Goal: Transaction & Acquisition: Download file/media

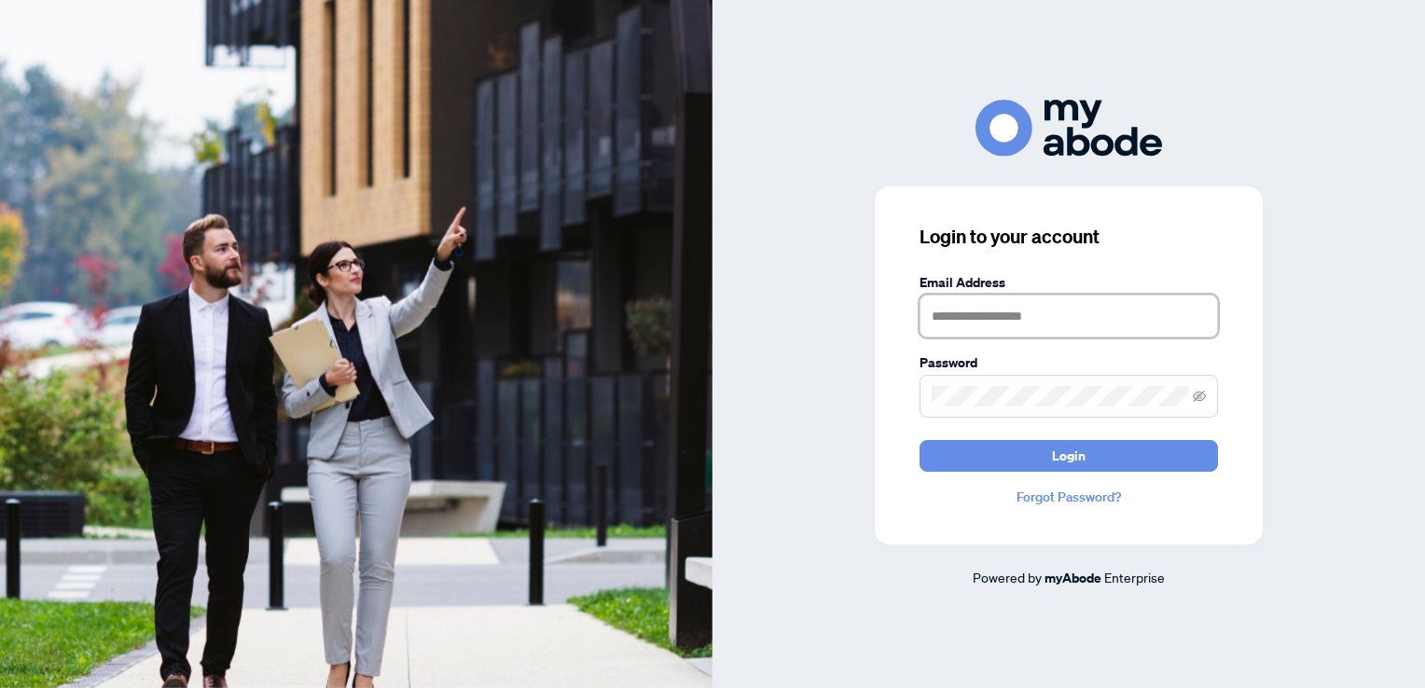
click at [1077, 312] on input "text" at bounding box center [1069, 316] width 298 height 43
type input "**********"
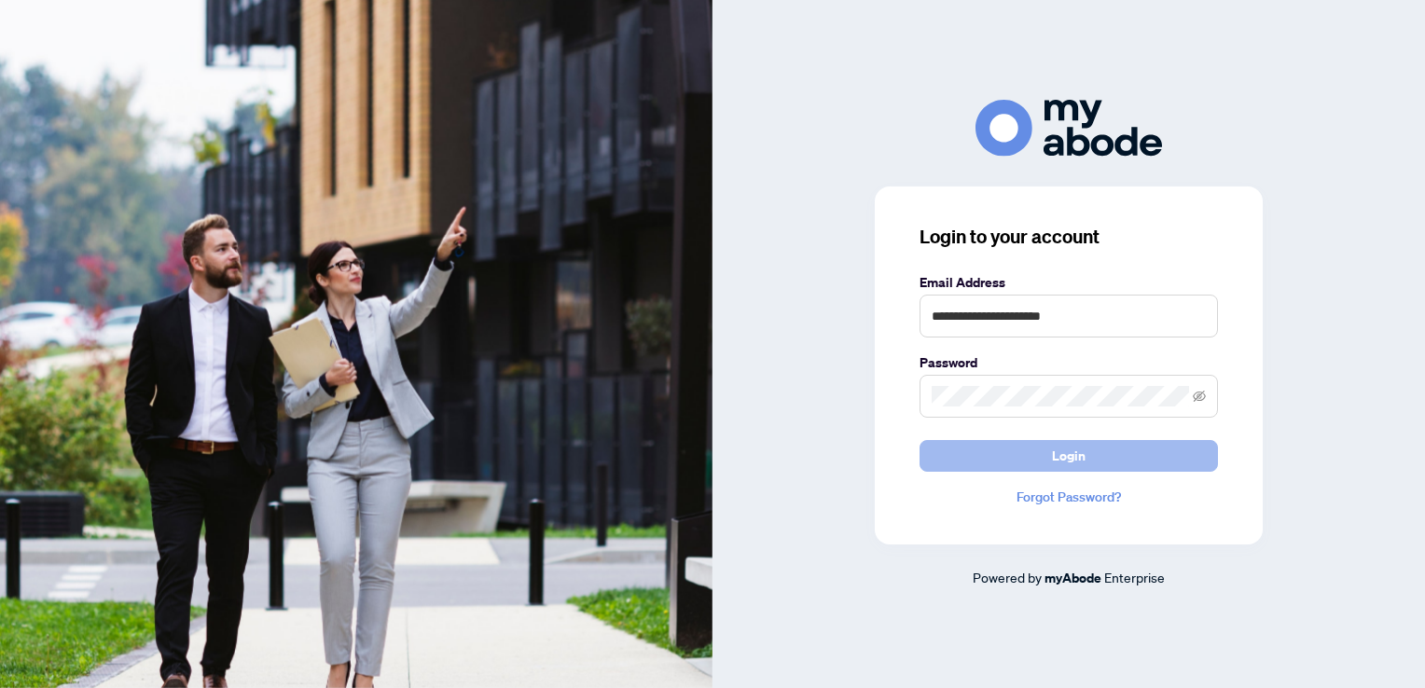
click at [1083, 462] on span "Login" at bounding box center [1069, 456] width 34 height 30
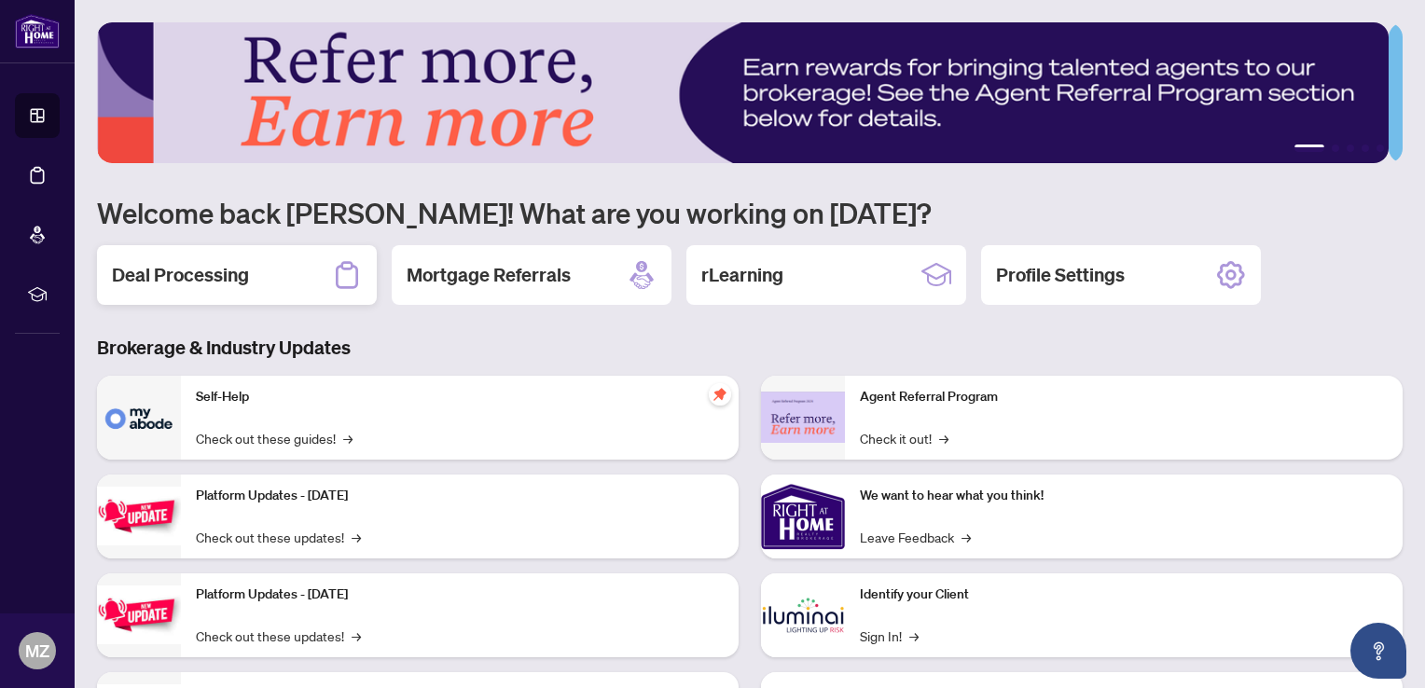
click at [230, 275] on h2 "Deal Processing" at bounding box center [180, 275] width 137 height 26
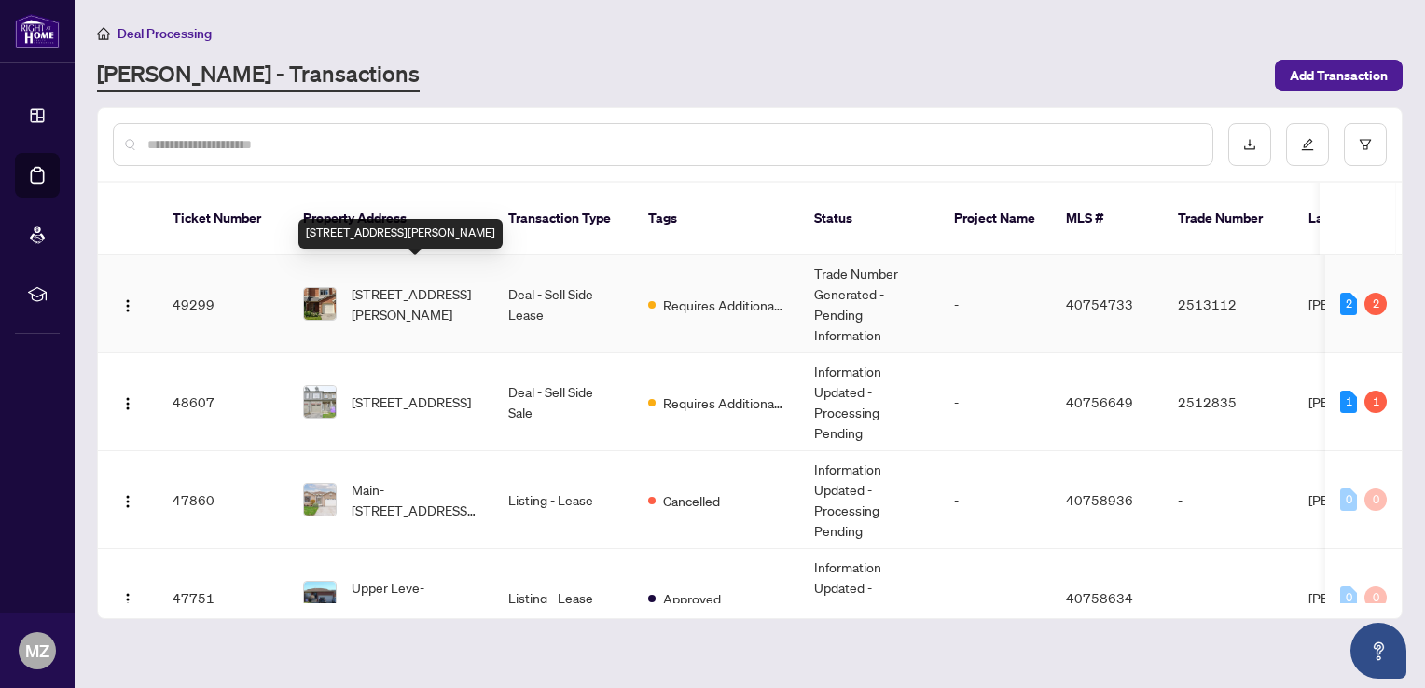
click at [409, 284] on span "[STREET_ADDRESS][PERSON_NAME]" at bounding box center [415, 304] width 127 height 41
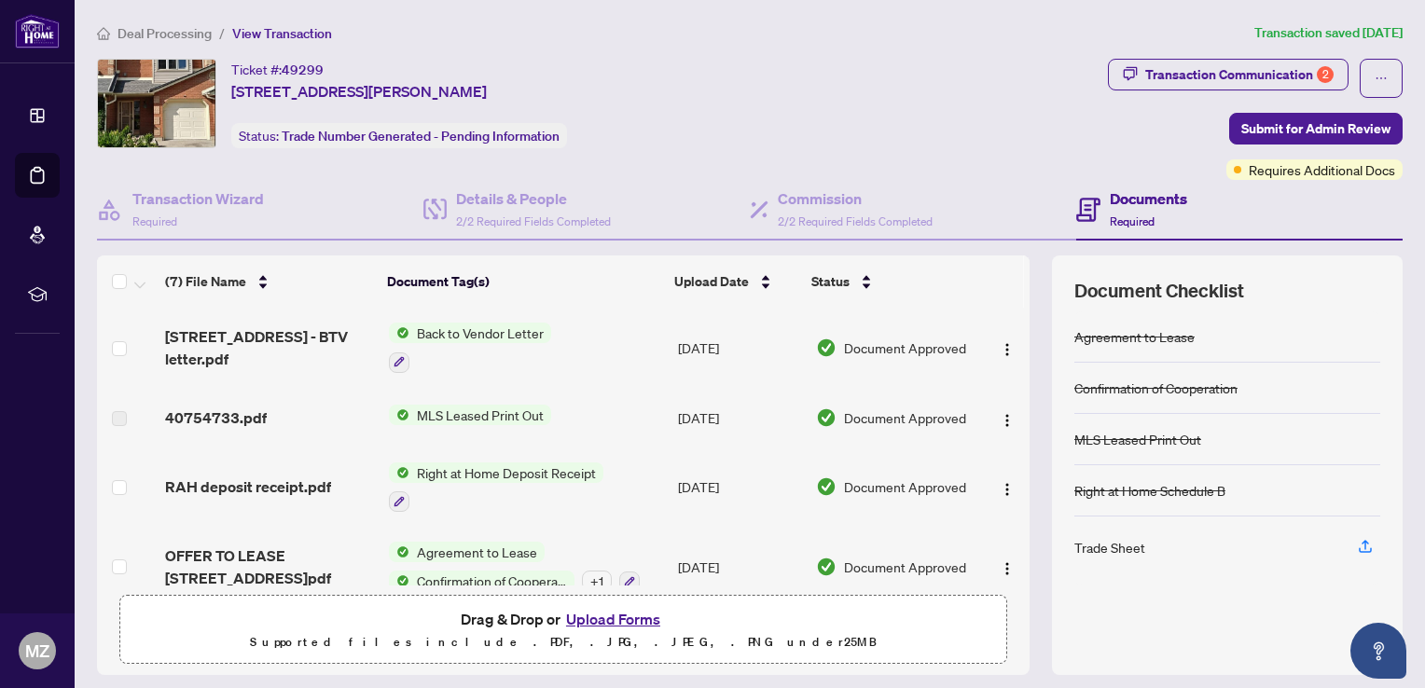
scroll to position [187, 0]
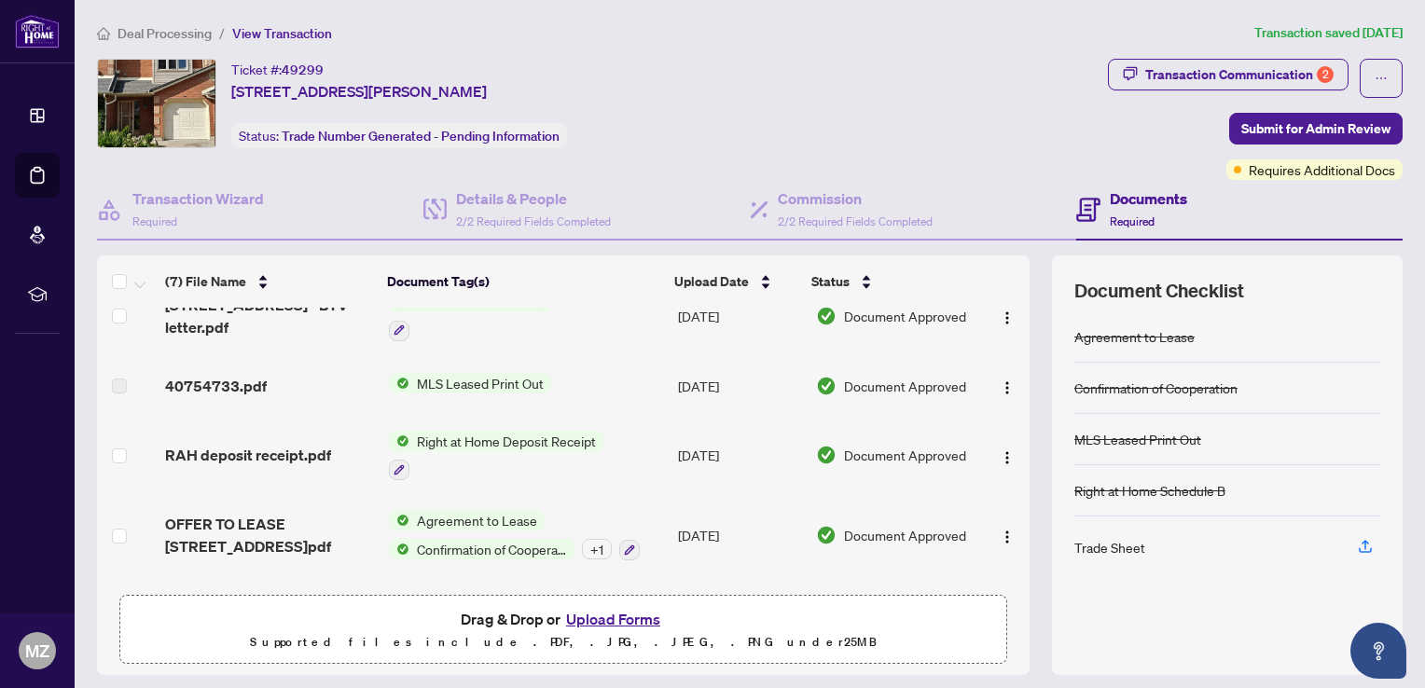
click at [537, 432] on span "Right at Home Deposit Receipt" at bounding box center [506, 441] width 194 height 21
click at [542, 515] on div "Document Tags Right at Home Deposit Receipt" at bounding box center [490, 513] width 215 height 48
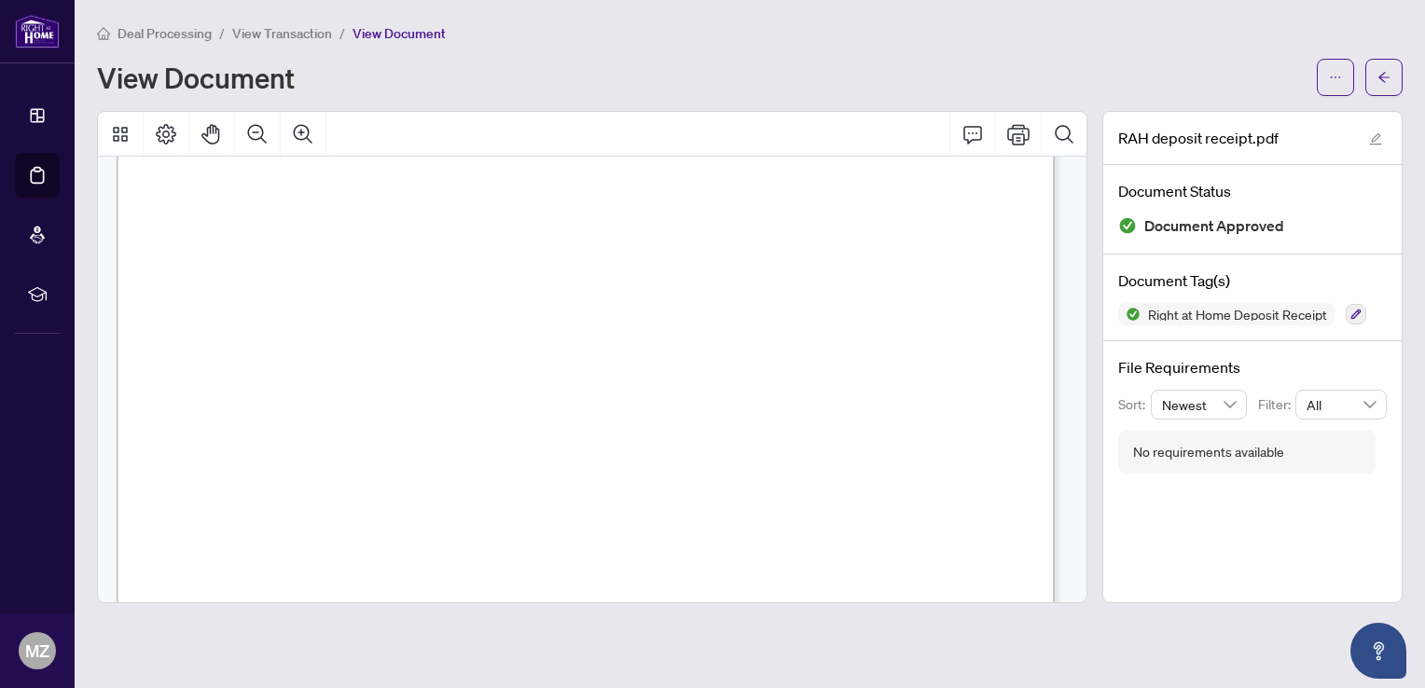
scroll to position [280, 0]
click at [1379, 75] on icon "arrow-left" at bounding box center [1384, 77] width 13 height 13
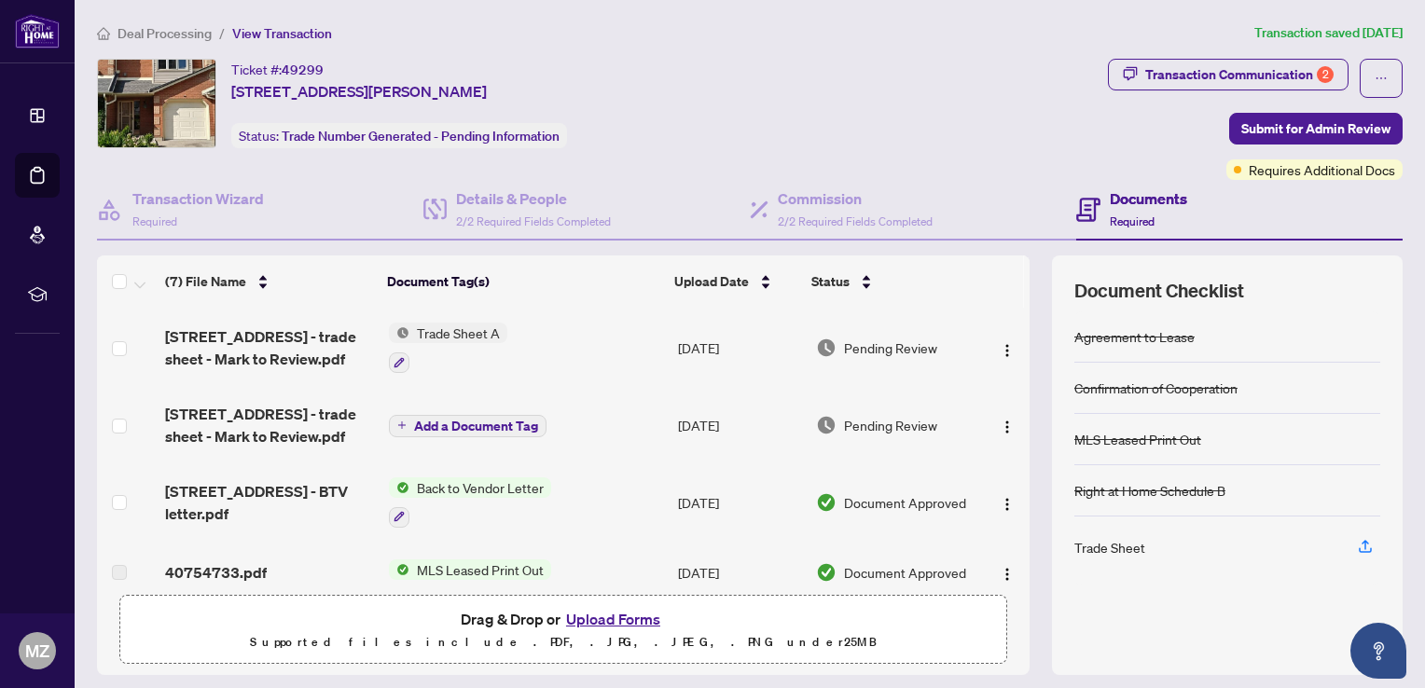
scroll to position [93, 0]
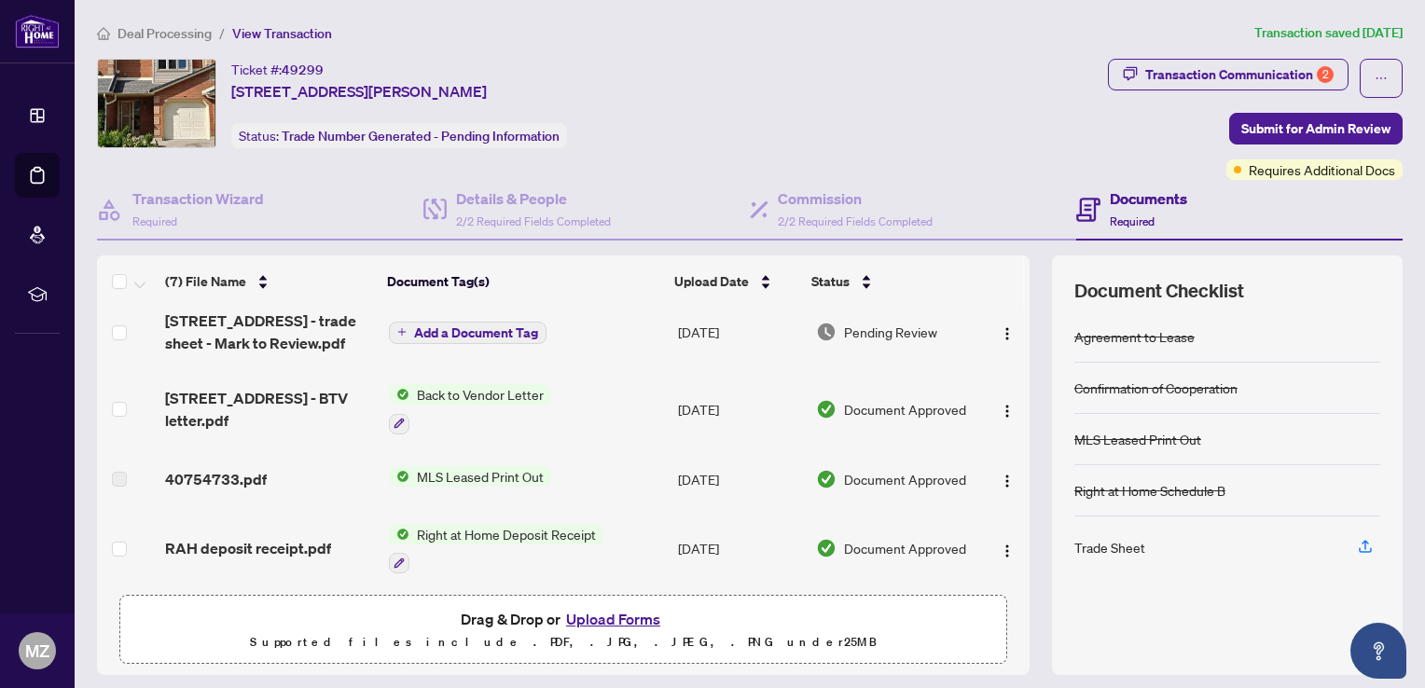
click at [510, 529] on span "Right at Home Deposit Receipt" at bounding box center [506, 534] width 194 height 21
click at [465, 627] on span "Right at Home Deposit Receipt" at bounding box center [501, 620] width 194 height 21
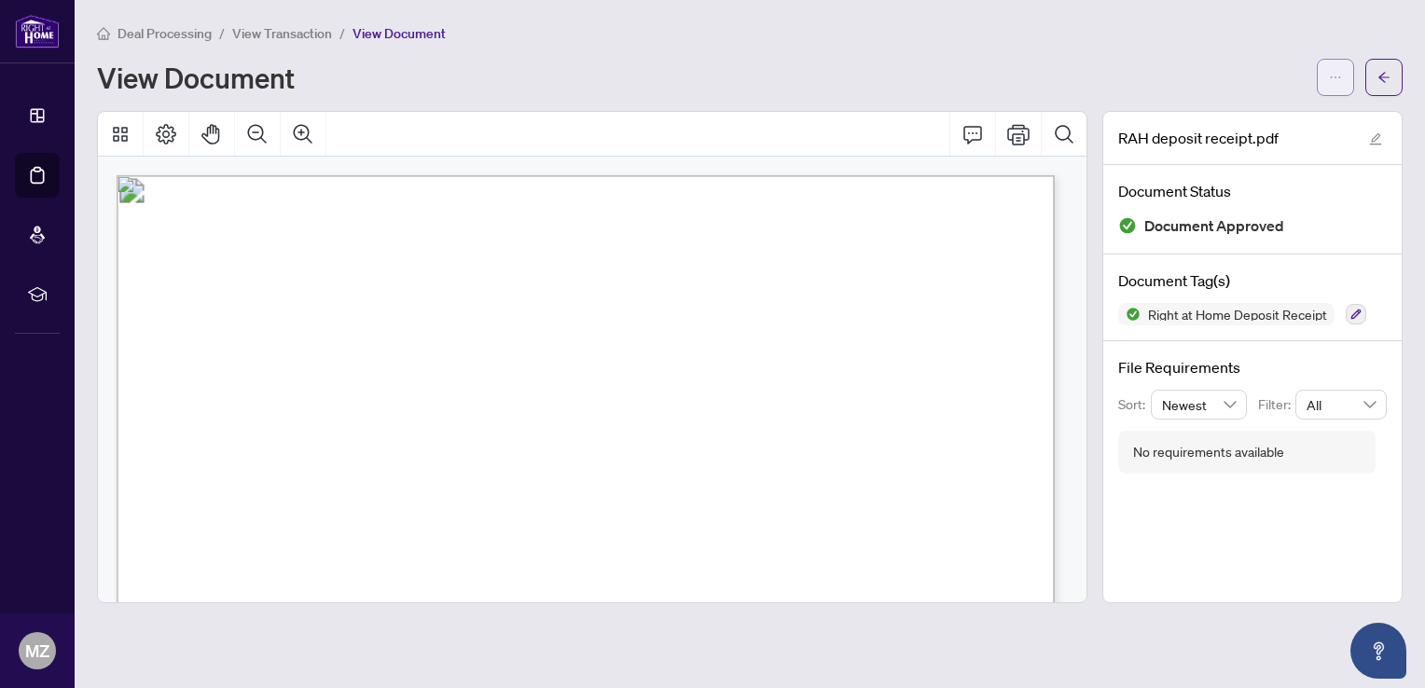
click at [1323, 70] on button "button" at bounding box center [1335, 77] width 37 height 37
click at [1230, 115] on span "Download" at bounding box center [1269, 117] width 142 height 21
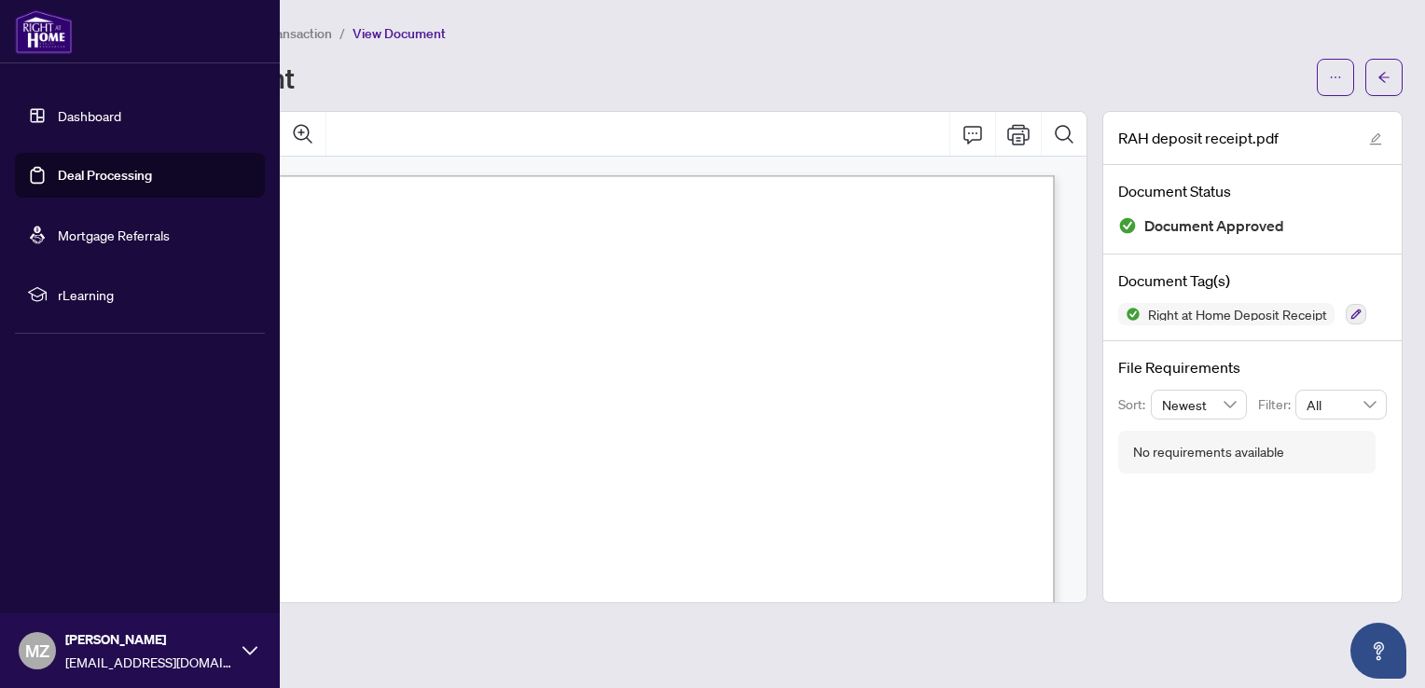
click at [58, 118] on link "Dashboard" at bounding box center [89, 115] width 63 height 17
